Goal: Find specific page/section: Find specific page/section

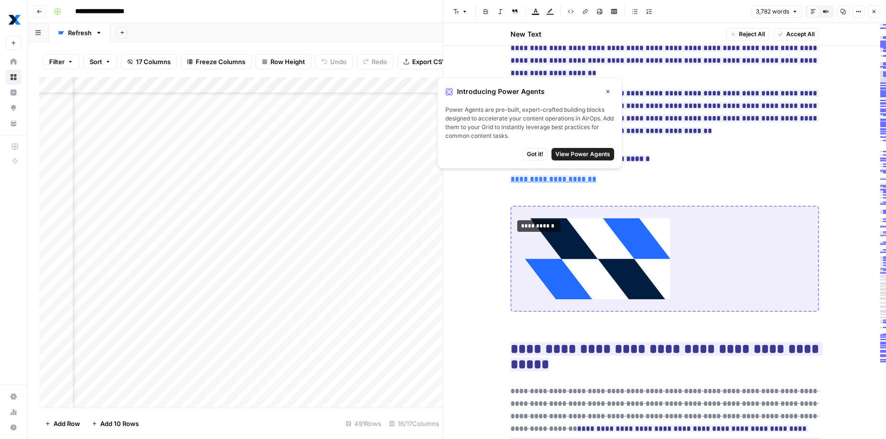
scroll to position [2234, 0]
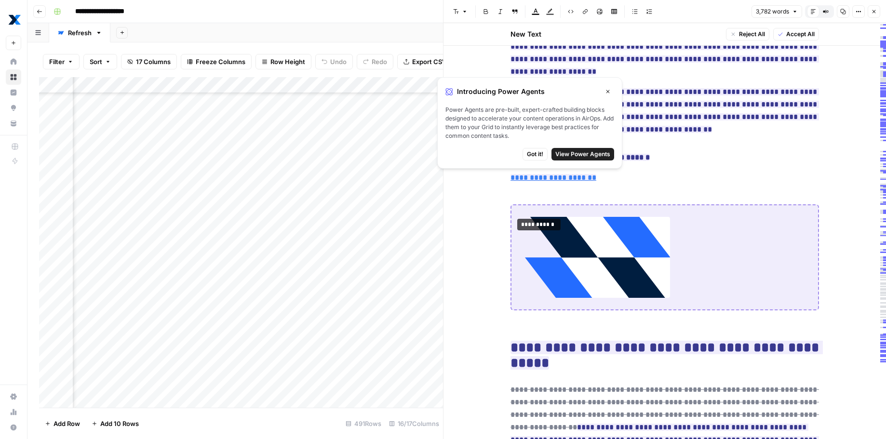
click at [608, 89] on icon "button" at bounding box center [608, 92] width 6 height 6
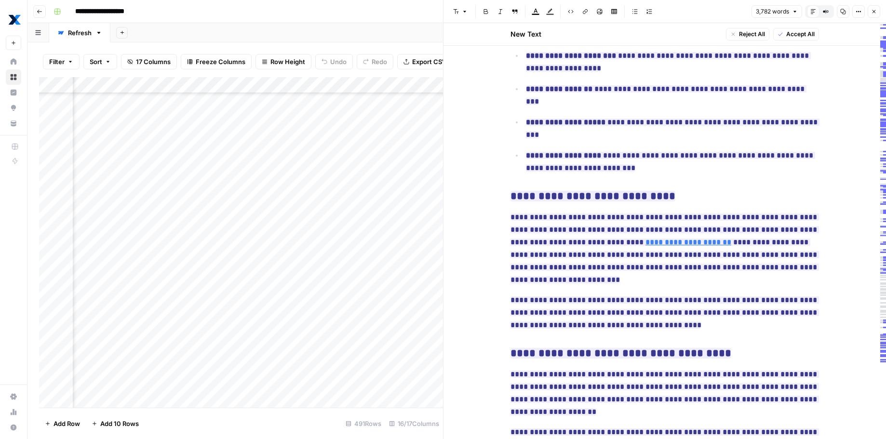
scroll to position [1895, 0]
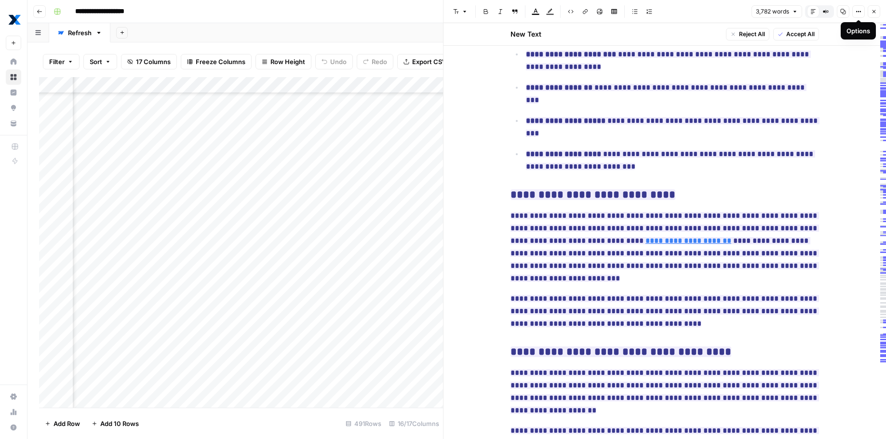
click at [859, 13] on icon "button" at bounding box center [859, 12] width 6 height 6
click at [861, 14] on icon "button" at bounding box center [859, 12] width 6 height 6
click at [861, 13] on icon "button" at bounding box center [859, 12] width 6 height 6
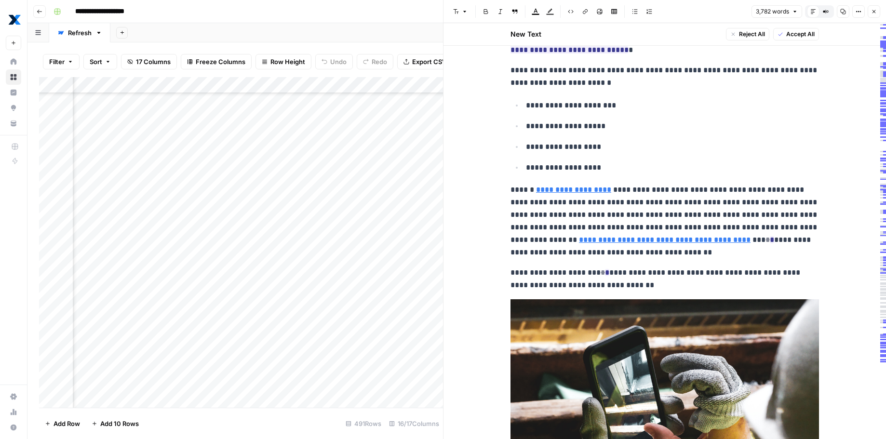
scroll to position [0, 0]
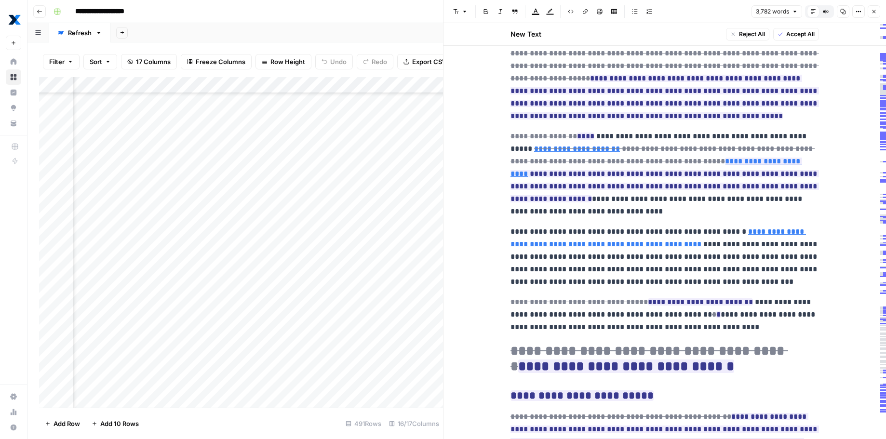
scroll to position [914, 0]
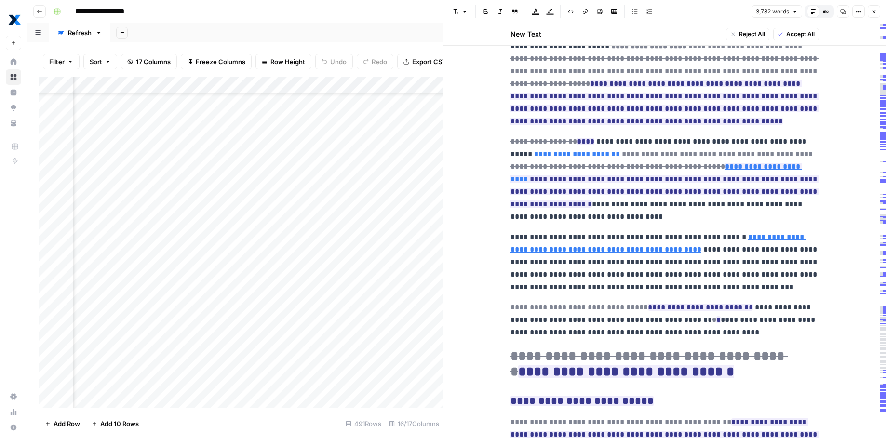
click at [860, 12] on icon "button" at bounding box center [859, 12] width 6 height 6
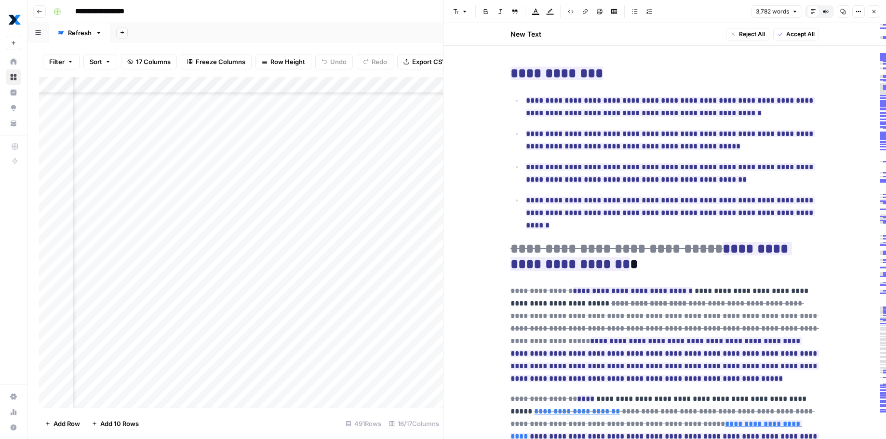
scroll to position [658, 0]
